Goal: Check status

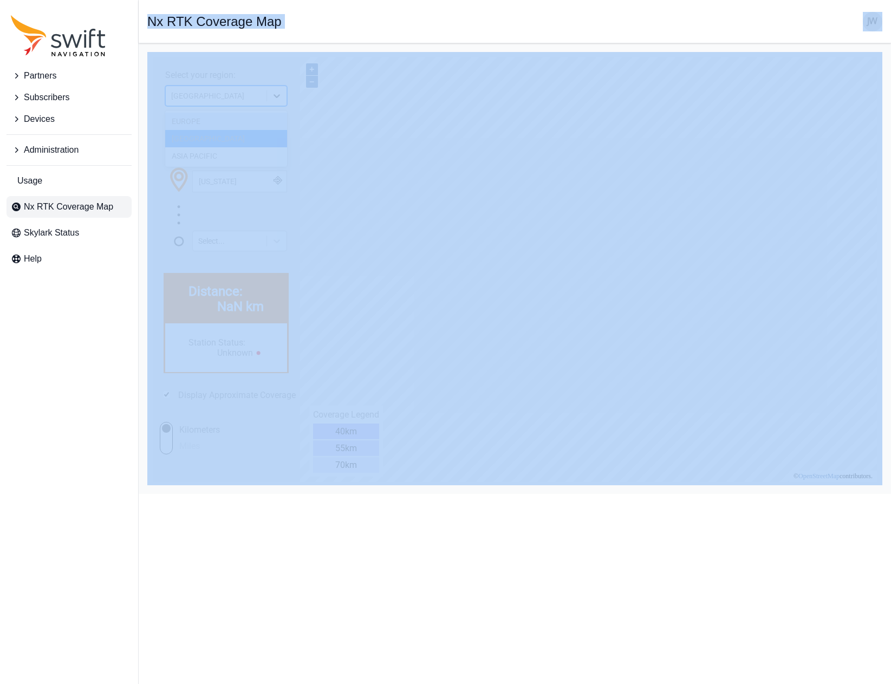
click at [282, 98] on icon at bounding box center [276, 95] width 11 height 11
click at [276, 99] on icon at bounding box center [276, 95] width 11 height 11
click at [275, 100] on icon at bounding box center [276, 95] width 11 height 11
click at [241, 120] on div "EUROPE" at bounding box center [226, 121] width 122 height 17
click at [225, 122] on div "Enter your location: (Address, latitude/longitude or click on map) [US_STATE] S…" at bounding box center [226, 185] width 136 height 133
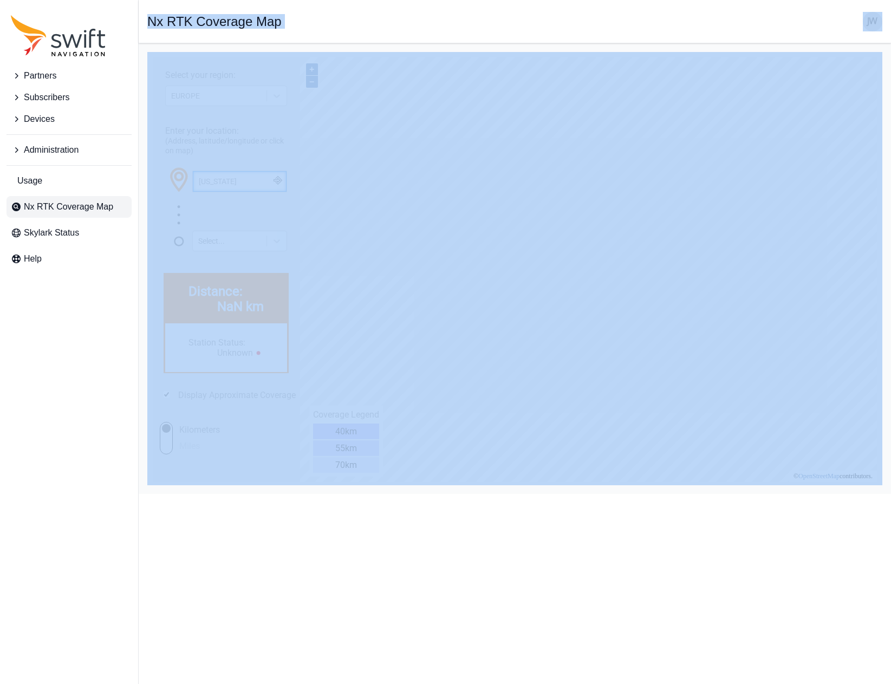
drag, startPoint x: 235, startPoint y: 186, endPoint x: 169, endPoint y: 186, distance: 66.1
click at [169, 186] on div "[US_STATE]" at bounding box center [226, 185] width 122 height 38
drag, startPoint x: 252, startPoint y: 182, endPoint x: 166, endPoint y: 181, distance: 86.7
click at [166, 181] on div "[US_STATE]" at bounding box center [226, 185] width 122 height 38
paste input "[GEOGRAPHIC_DATA]"
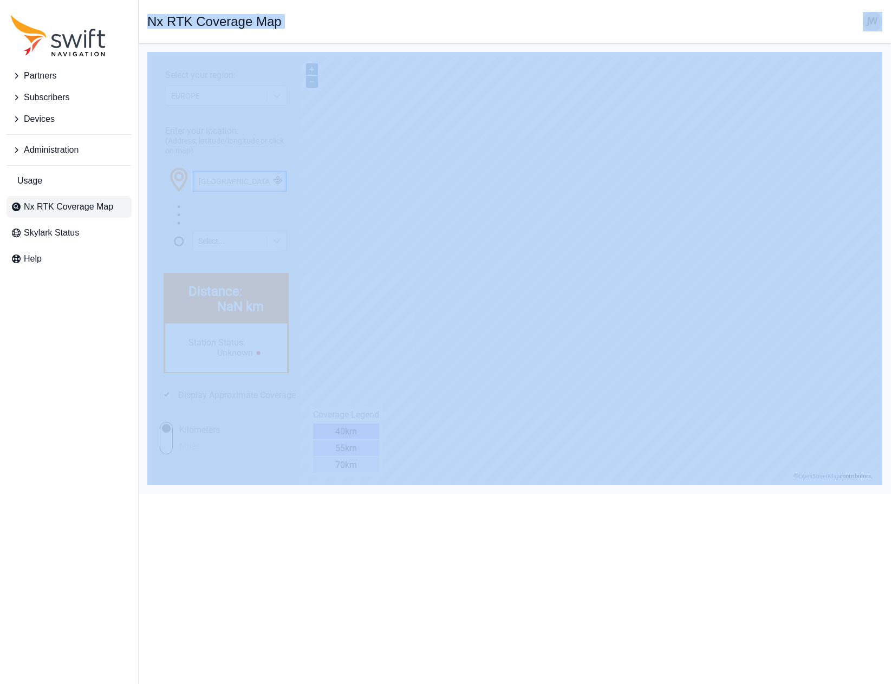
type input "[GEOGRAPHIC_DATA]"
click at [277, 183] on button "button" at bounding box center [278, 181] width 18 height 21
click at [256, 206] on span "[GEOGRAPHIC_DATA], [GEOGRAPHIC_DATA], [GEOGRAPHIC_DATA]" at bounding box center [275, 211] width 160 height 16
